Goal: Browse casually

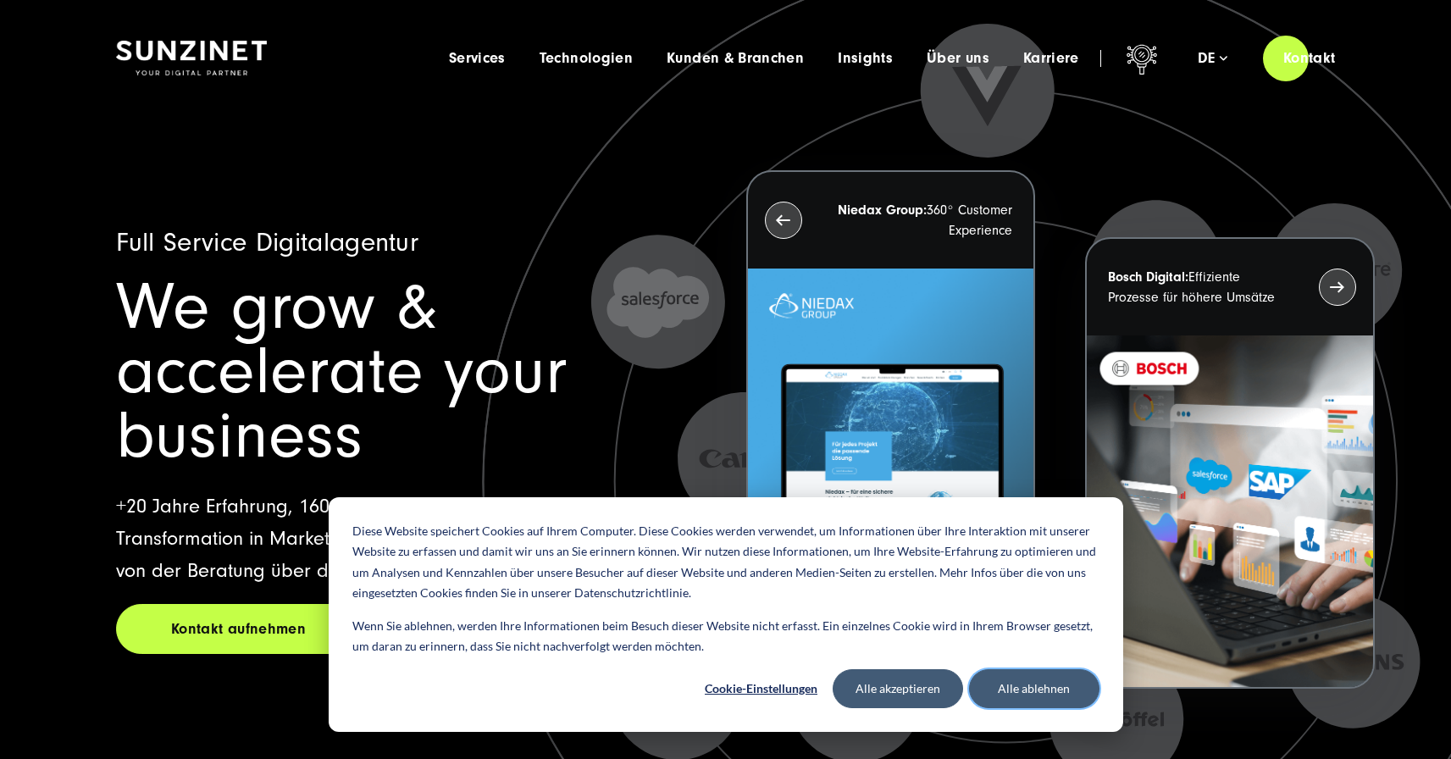
click at [1062, 697] on button "Alle ablehnen" at bounding box center [1034, 688] width 130 height 39
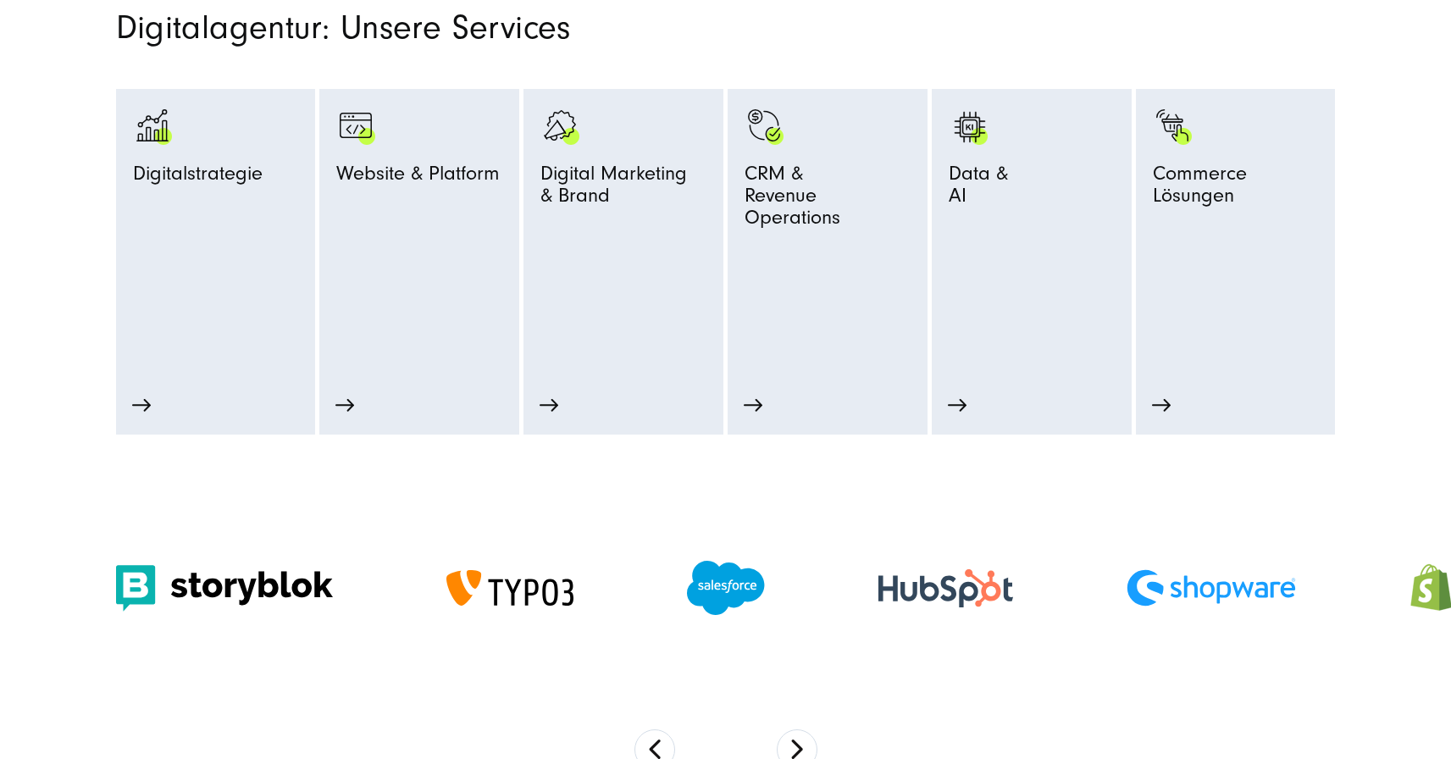
scroll to position [1292, 0]
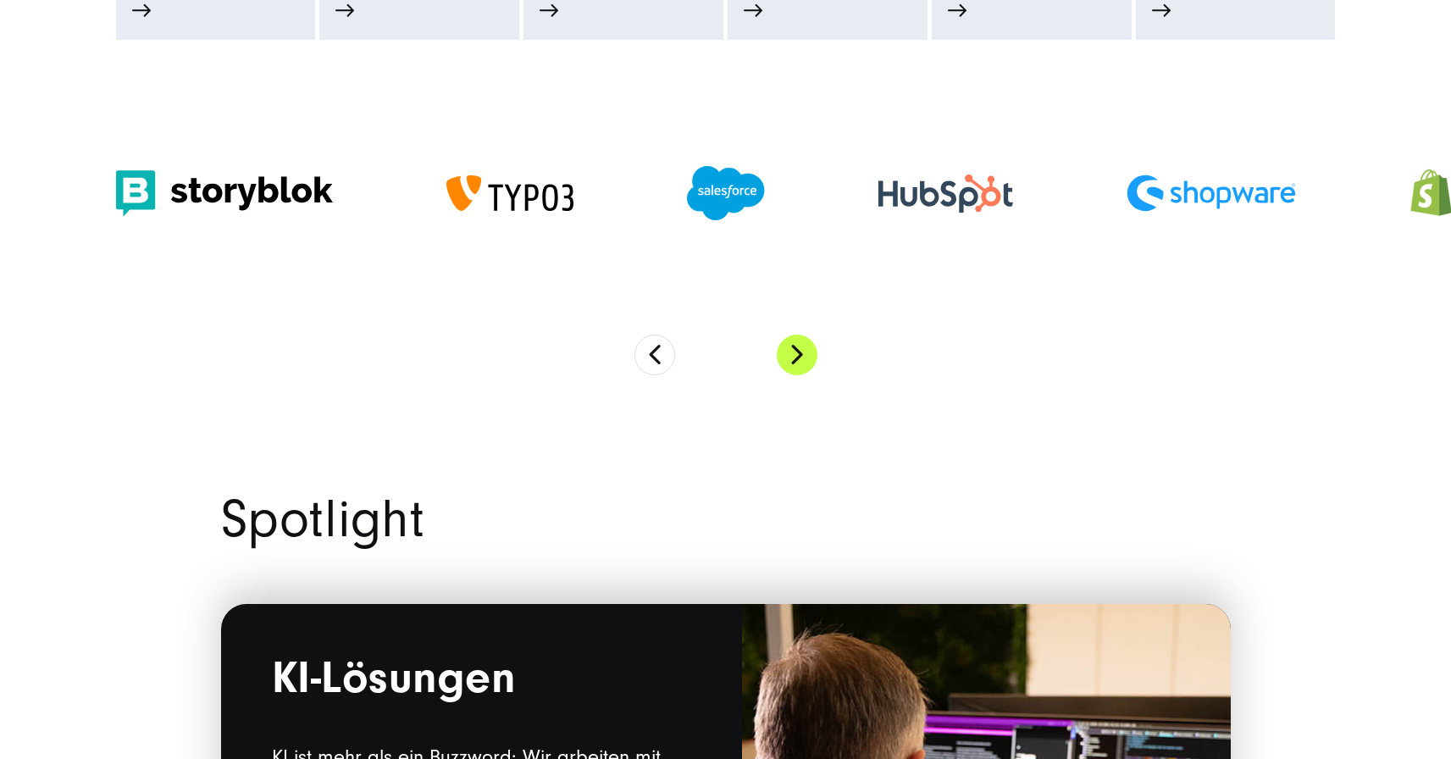
click at [792, 356] on button "Next" at bounding box center [797, 355] width 41 height 41
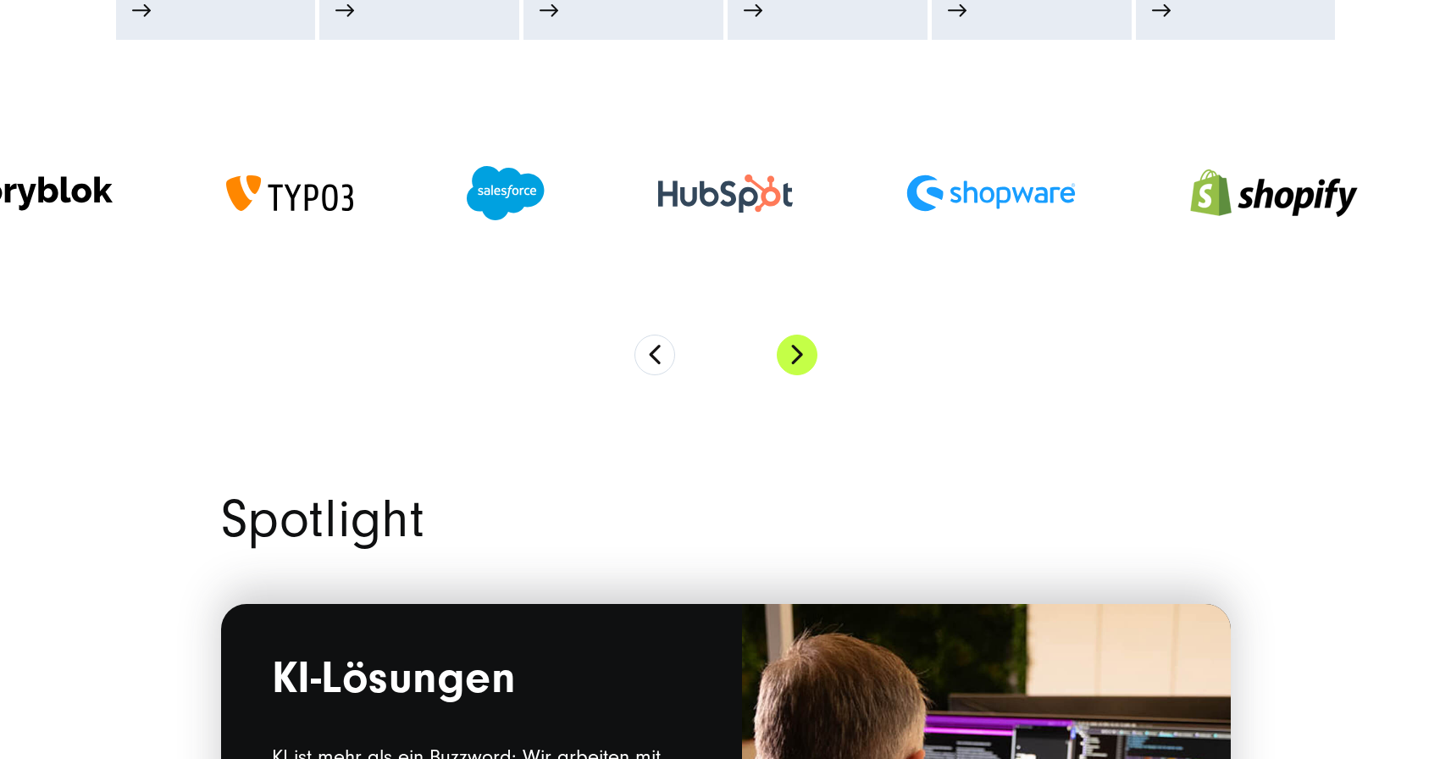
click at [792, 356] on button "Next" at bounding box center [797, 355] width 41 height 41
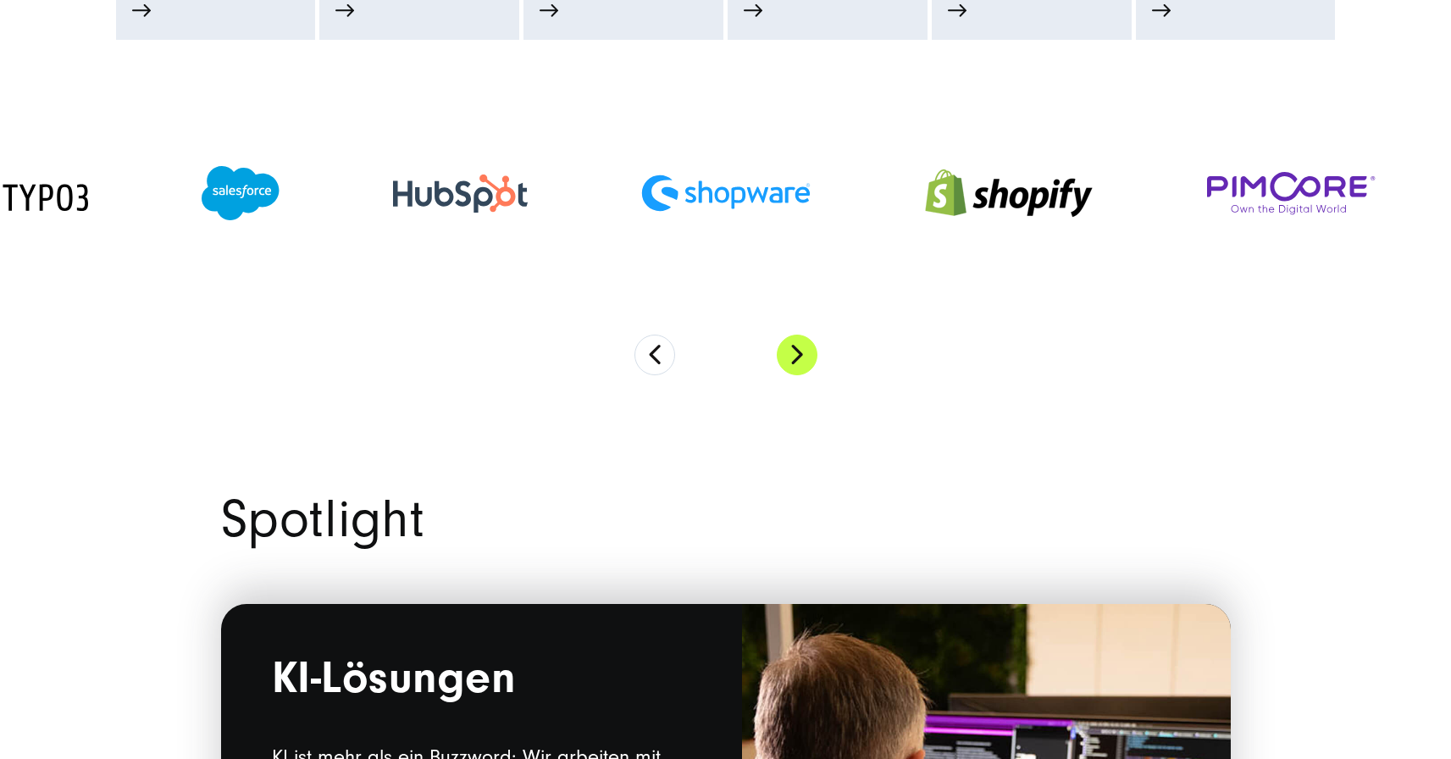
click at [792, 356] on button "Next" at bounding box center [797, 355] width 41 height 41
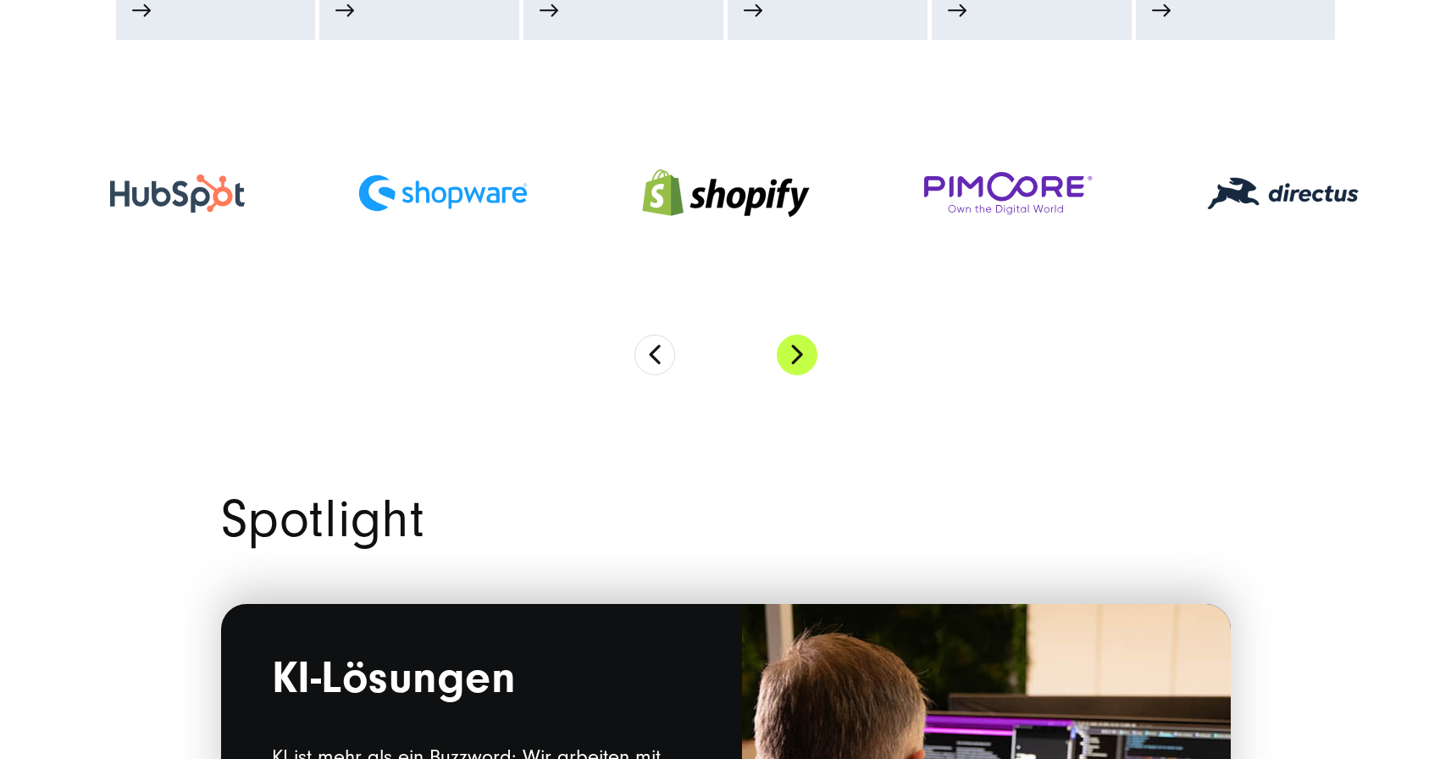
click at [792, 356] on button "Next" at bounding box center [797, 355] width 41 height 41
click at [793, 356] on button "Next" at bounding box center [797, 355] width 41 height 41
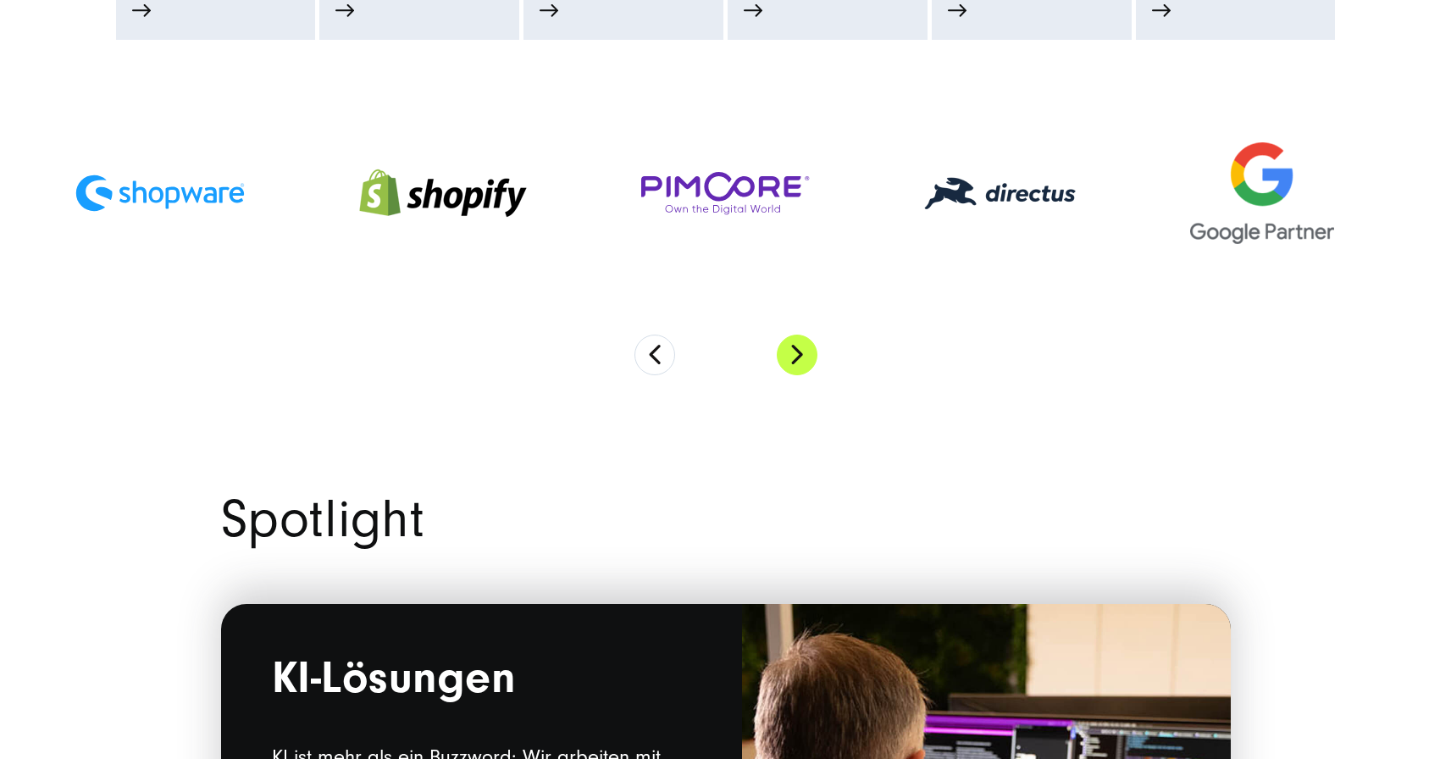
click at [793, 356] on button "Next" at bounding box center [797, 355] width 41 height 41
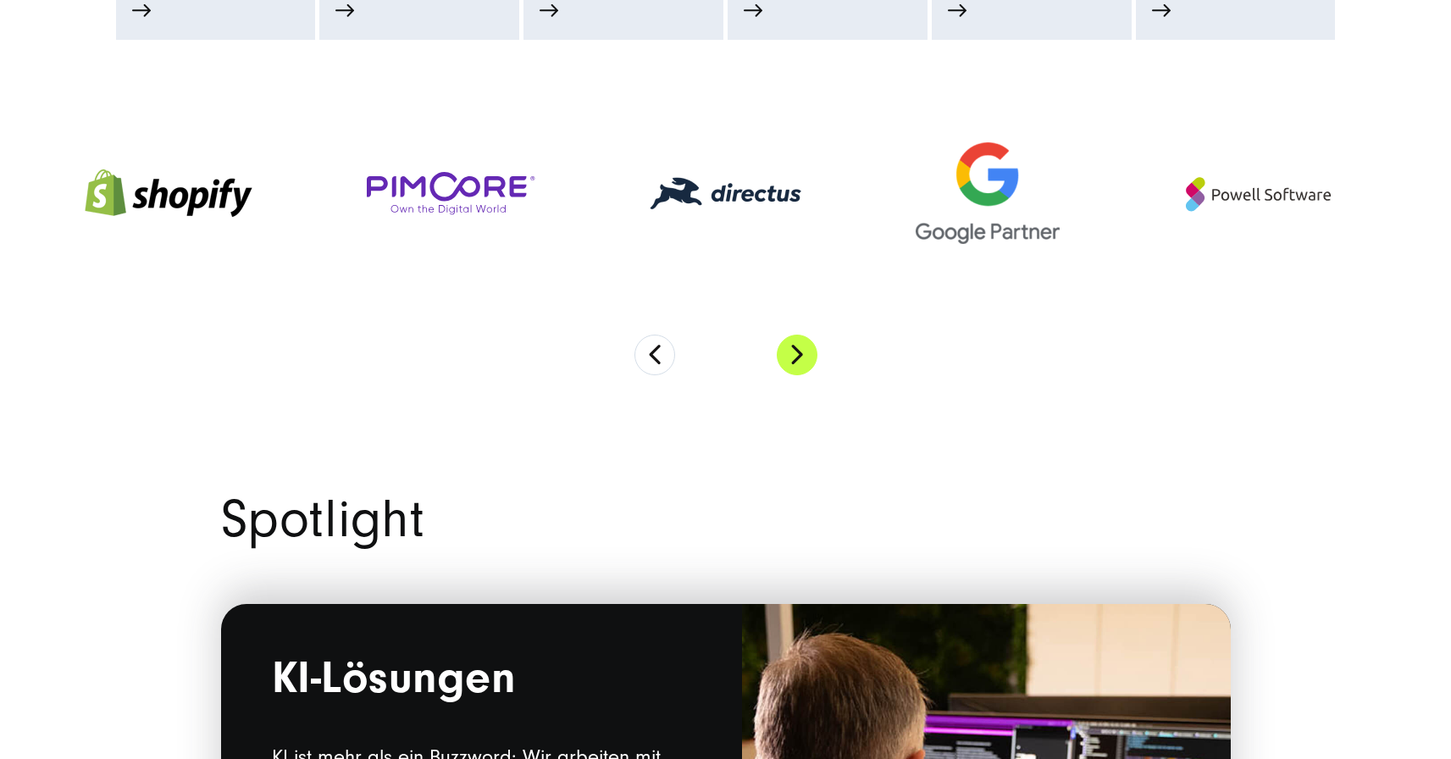
click at [793, 356] on button "Next" at bounding box center [797, 355] width 41 height 41
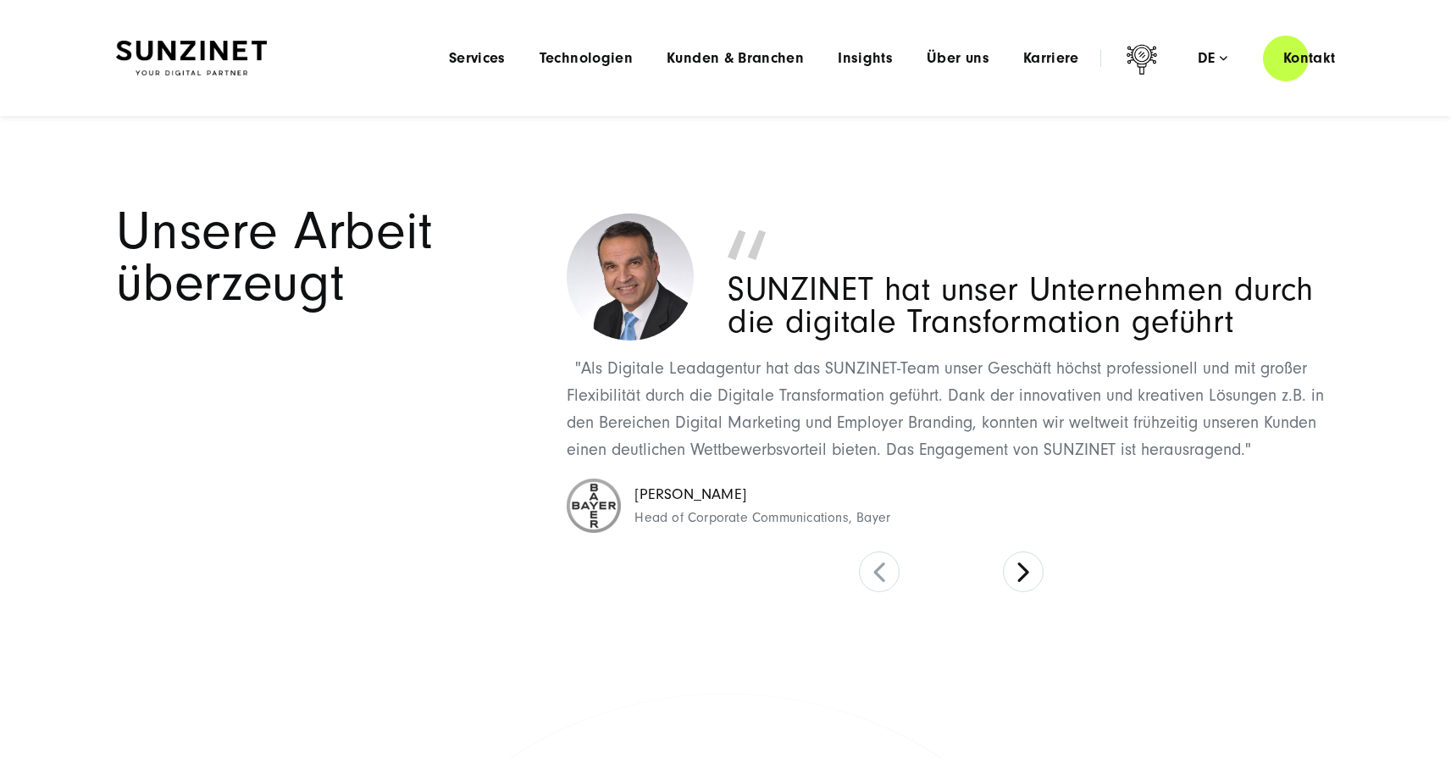
scroll to position [7445, 0]
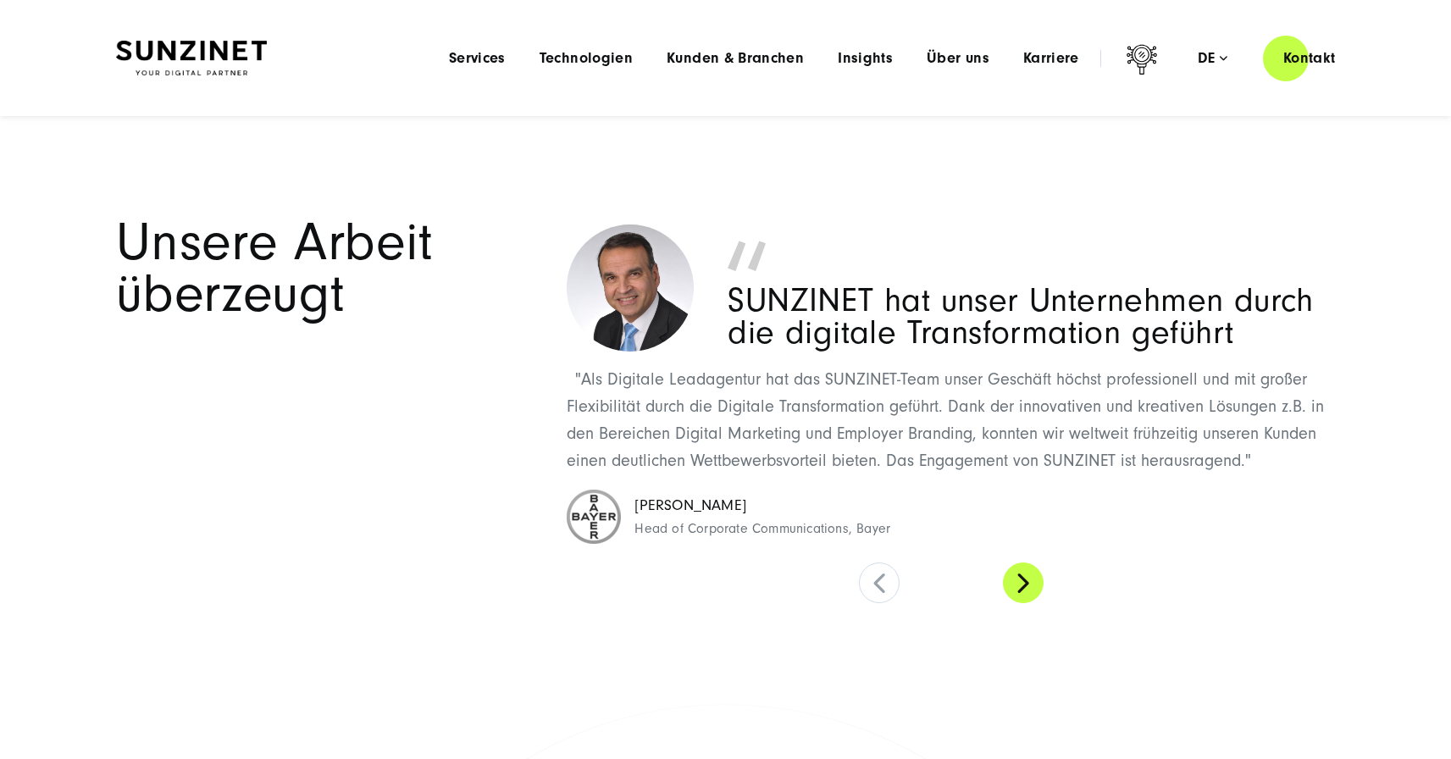
click at [1023, 579] on button at bounding box center [1023, 583] width 41 height 41
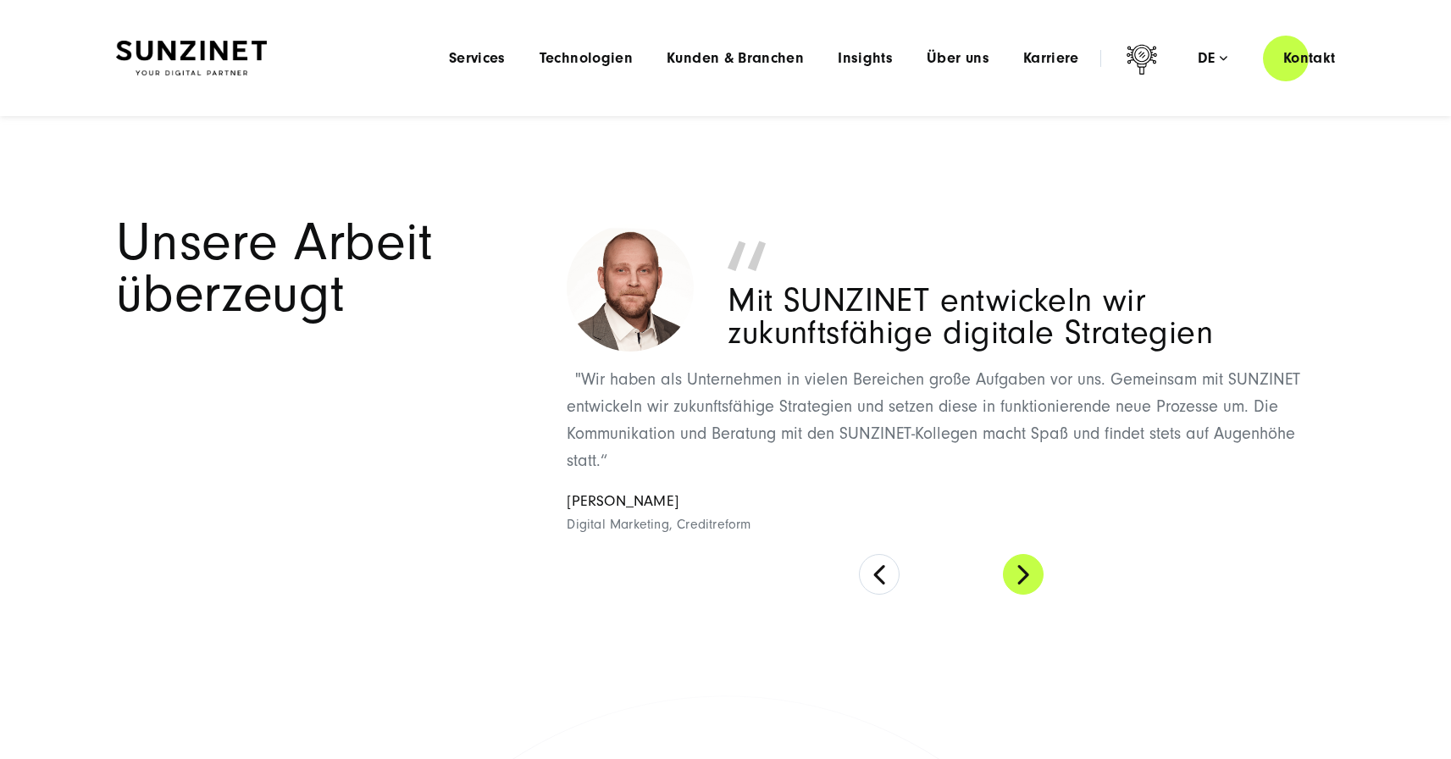
click at [1023, 583] on button at bounding box center [1023, 574] width 41 height 41
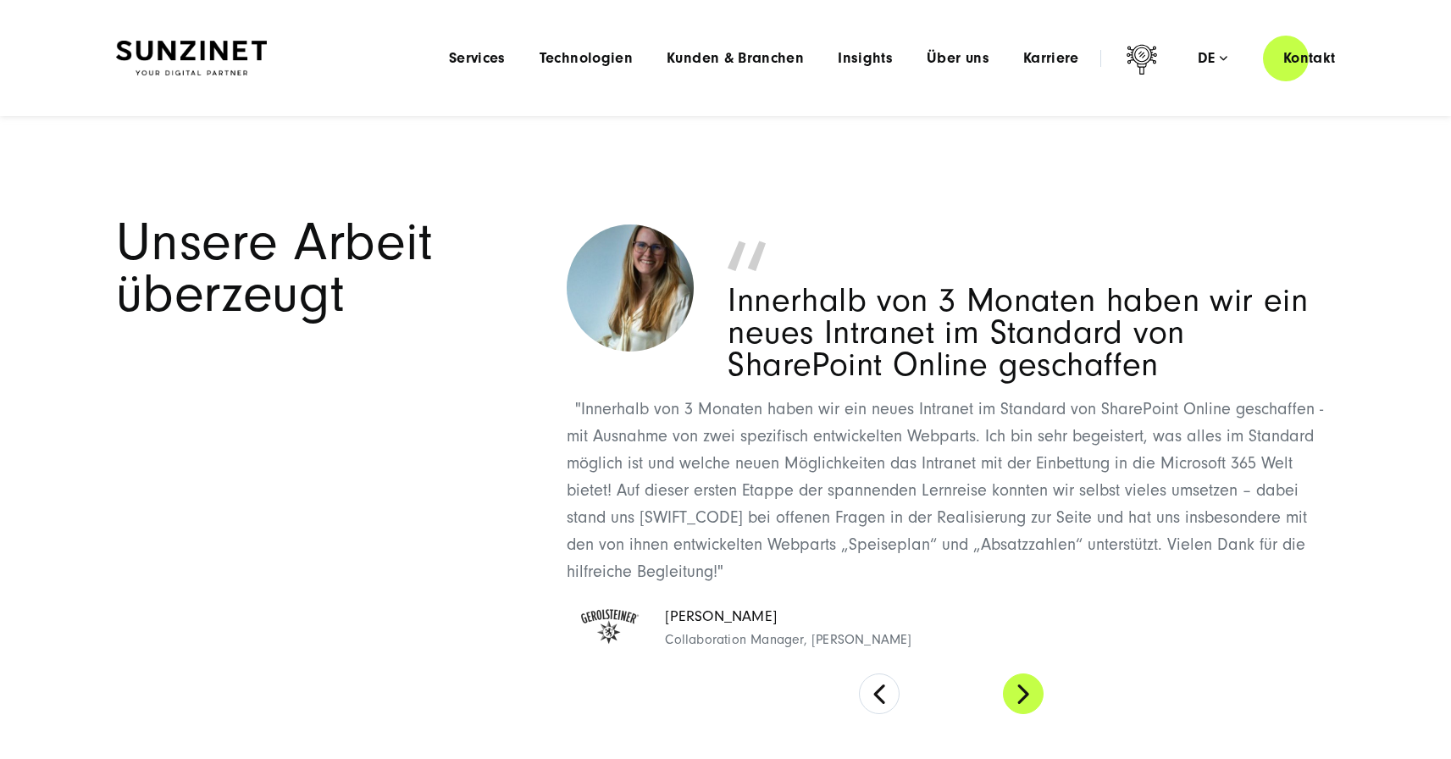
click at [1034, 697] on button at bounding box center [1023, 694] width 41 height 41
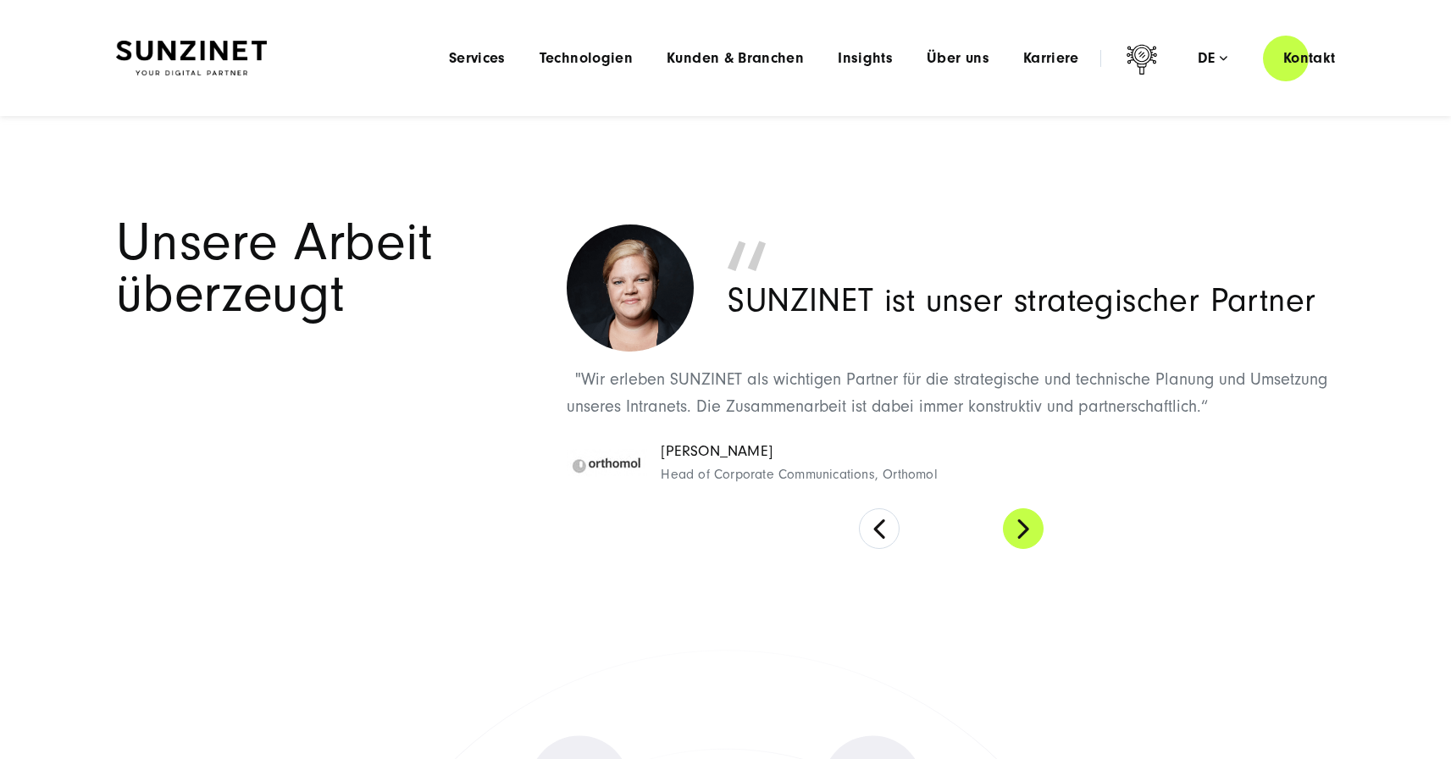
click at [1019, 522] on button at bounding box center [1023, 528] width 41 height 41
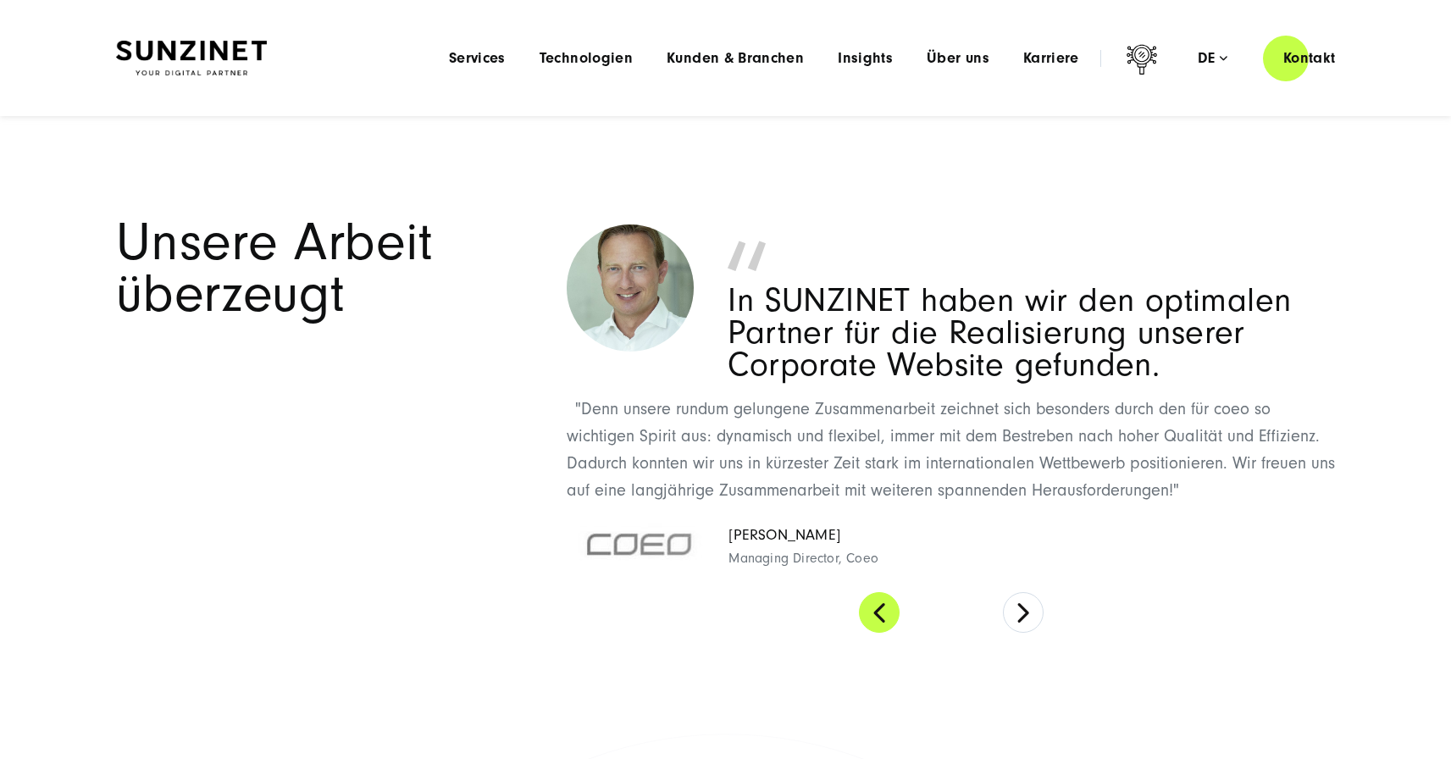
click at [879, 624] on button at bounding box center [879, 612] width 41 height 41
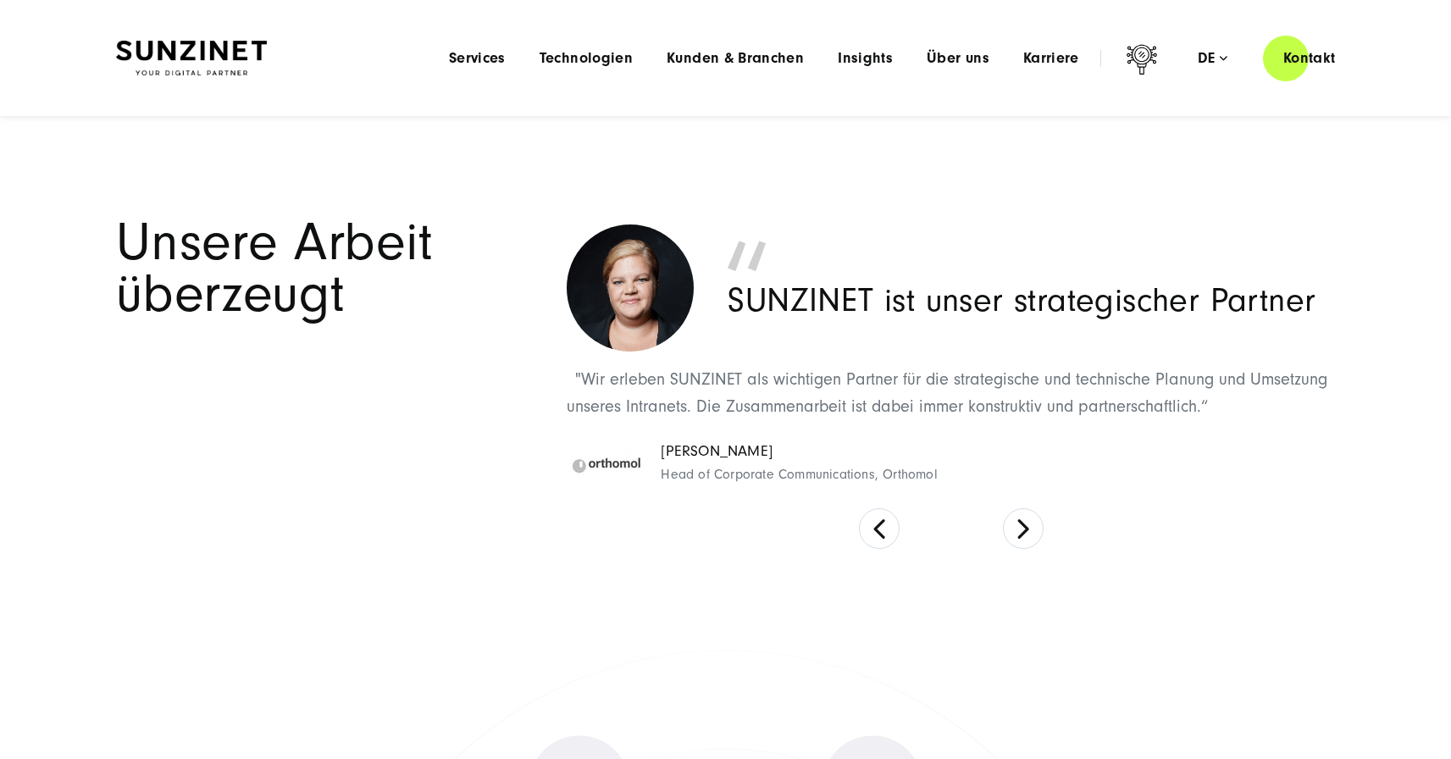
click at [879, 473] on span "Head of Corporate Communications, Orthomol" at bounding box center [799, 475] width 276 height 22
click at [892, 473] on span "Head of Corporate Communications, Orthomol" at bounding box center [799, 475] width 276 height 22
copy span "Orthomol"
click at [1013, 523] on button at bounding box center [1023, 528] width 41 height 41
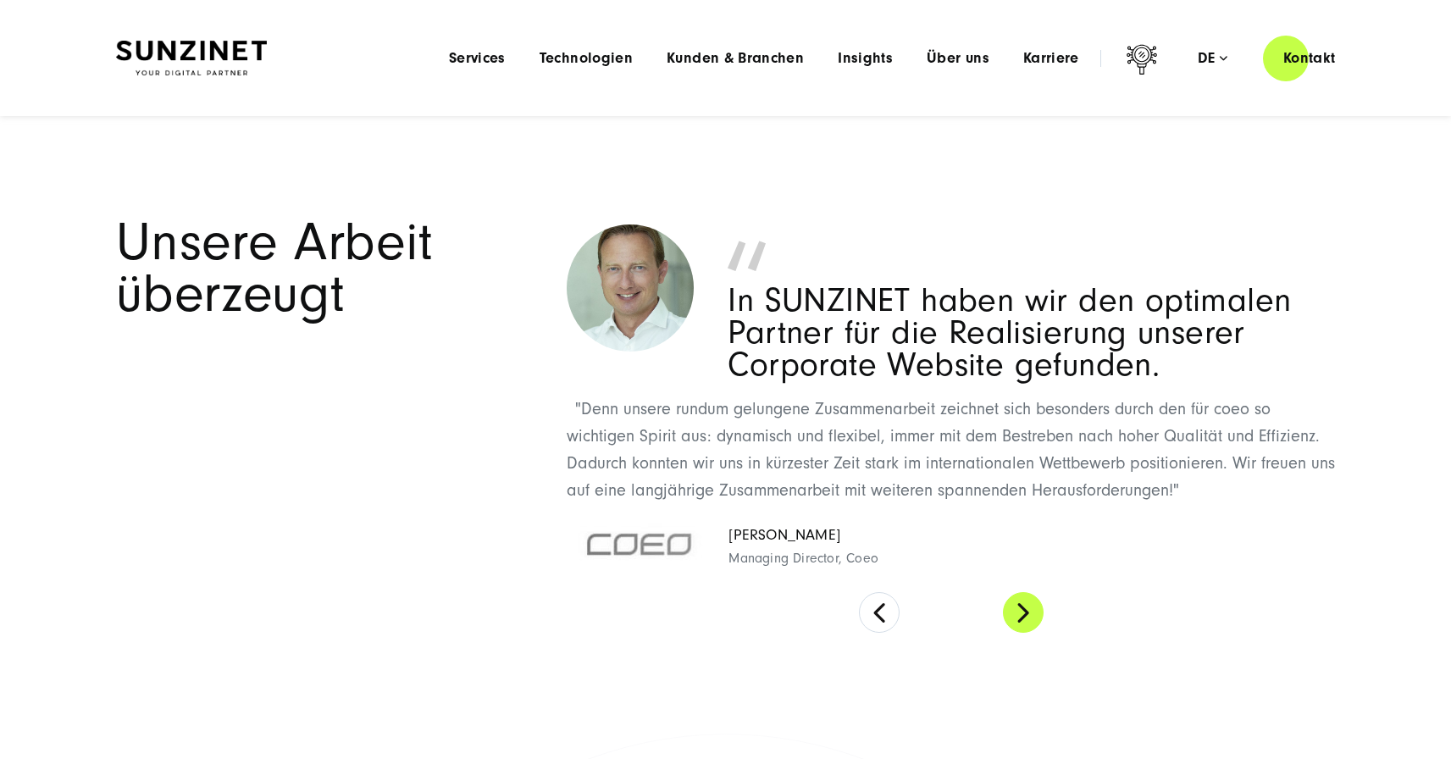
click at [1033, 618] on button at bounding box center [1023, 612] width 41 height 41
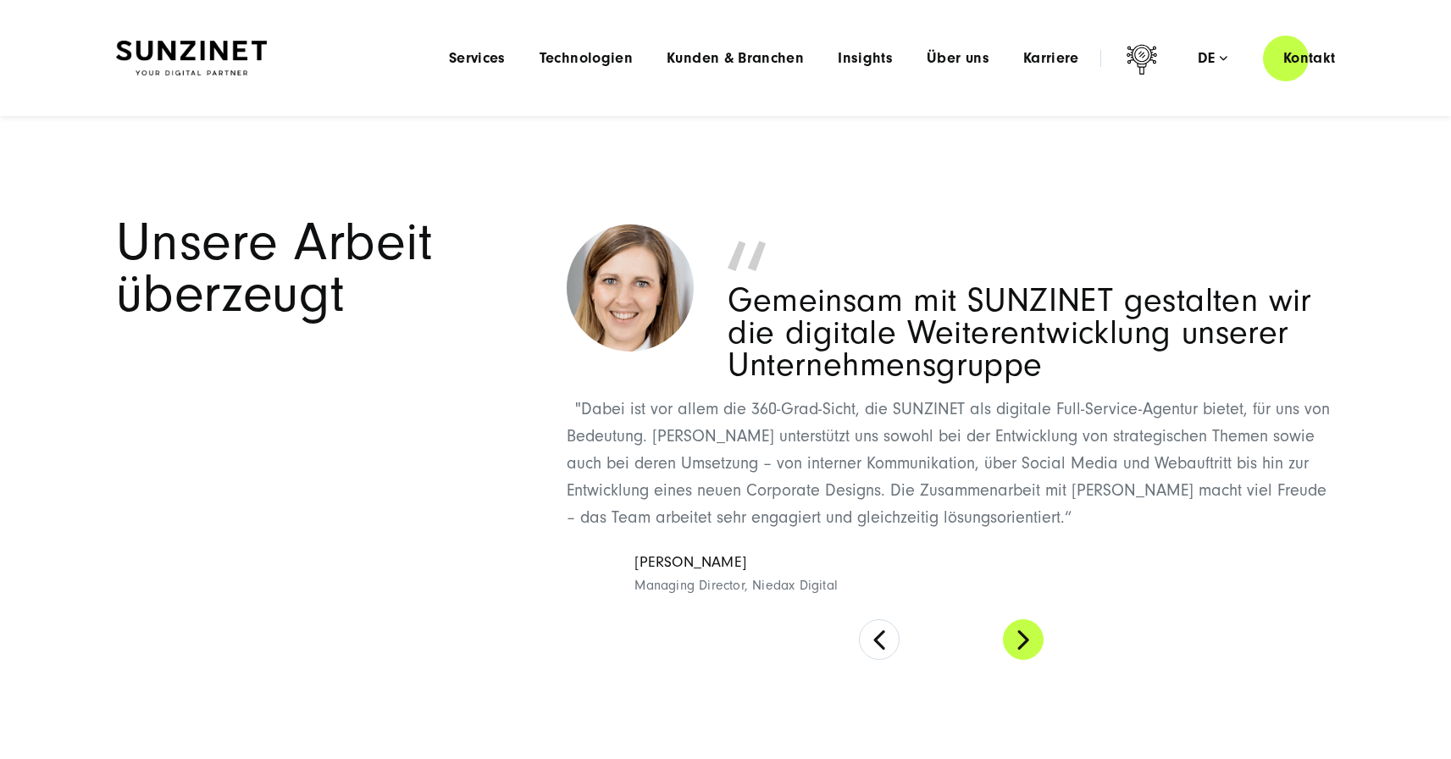
click at [1033, 618] on div "SUNZINET hat unser Unternehmen durch die digitale Transformation geführt "Als D…" at bounding box center [951, 438] width 768 height 443
click at [1030, 630] on button at bounding box center [1023, 639] width 41 height 41
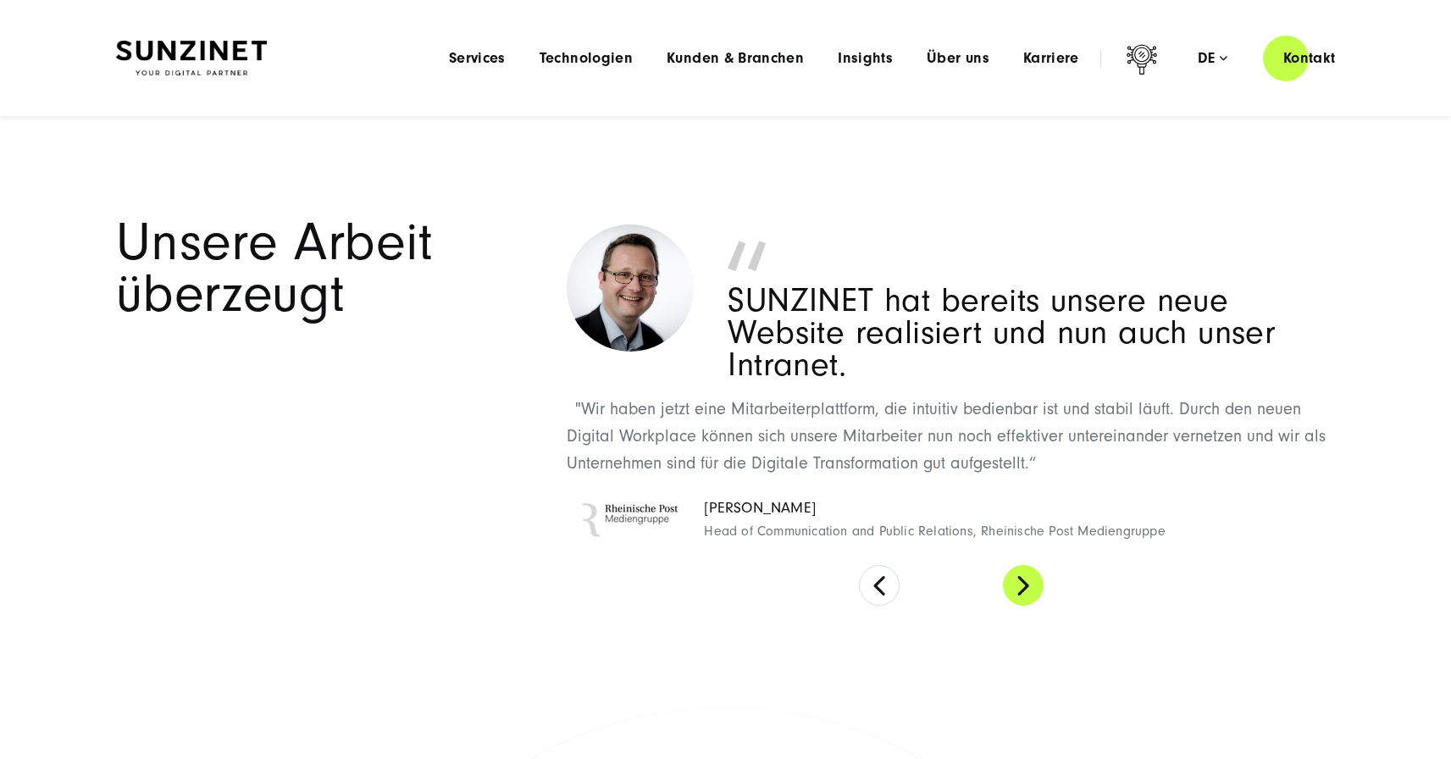
click at [1028, 590] on button at bounding box center [1023, 585] width 41 height 41
